Goal: Task Accomplishment & Management: Use online tool/utility

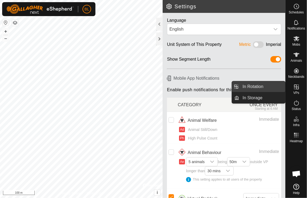
click at [239, 86] on link "In Rotation" at bounding box center [262, 86] width 46 height 11
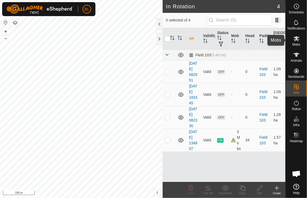
click at [297, 40] on icon at bounding box center [296, 38] width 6 height 6
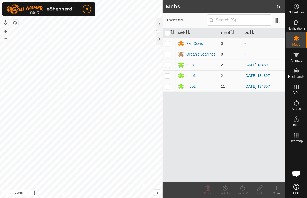
click at [169, 65] on p-checkbox at bounding box center [167, 65] width 5 height 4
checkbox input "true"
click at [169, 75] on p-checkbox at bounding box center [167, 76] width 5 height 4
checkbox input "true"
click at [170, 88] on p-checkbox at bounding box center [167, 86] width 5 height 4
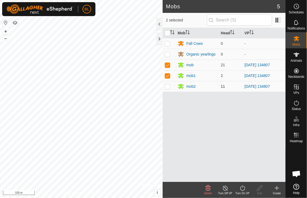
checkbox input "true"
click at [223, 187] on icon at bounding box center [225, 188] width 7 height 6
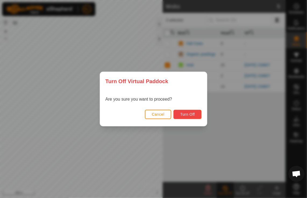
click at [187, 115] on span "Turn Off" at bounding box center [187, 114] width 15 height 4
